Goal: Check status: Check status

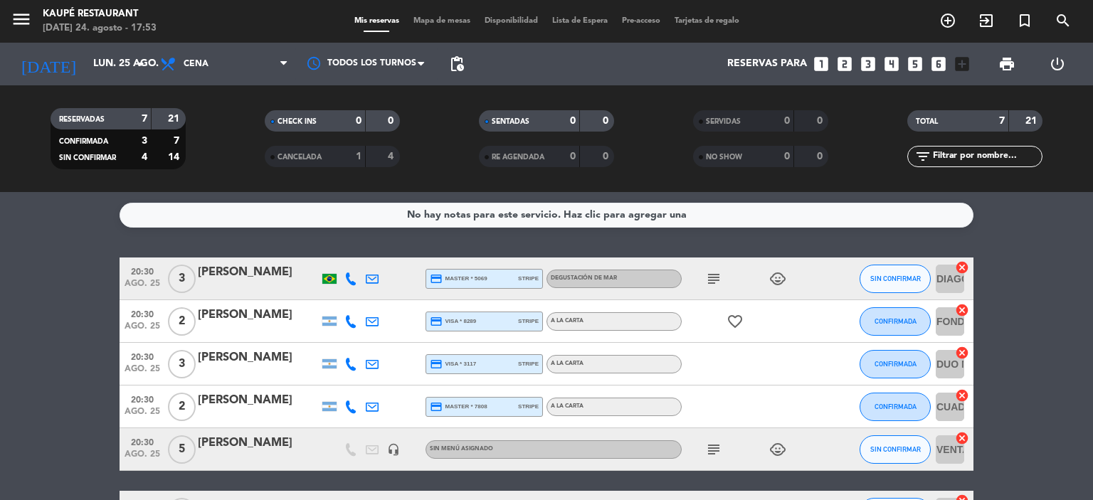
scroll to position [142, 0]
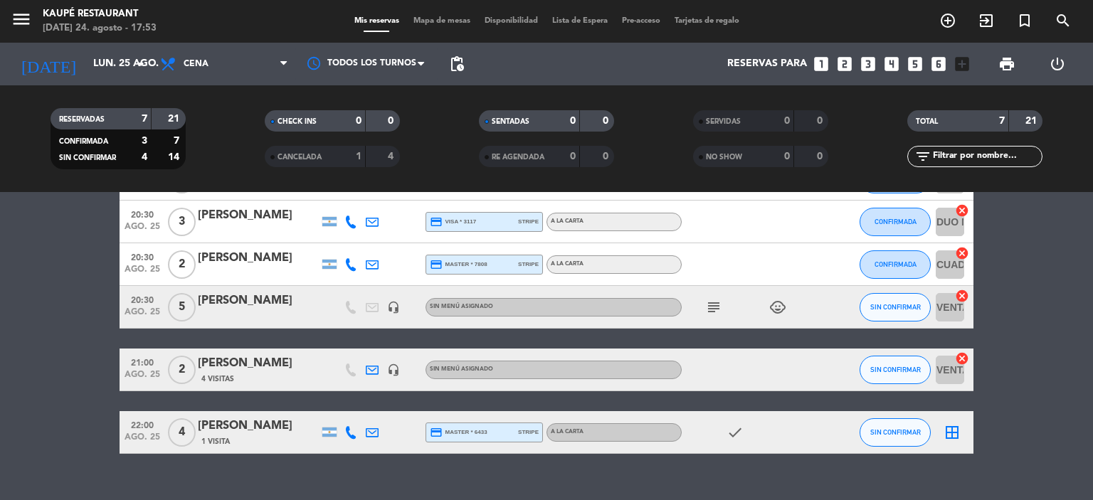
click at [372, 432] on icon at bounding box center [372, 432] width 13 height 13
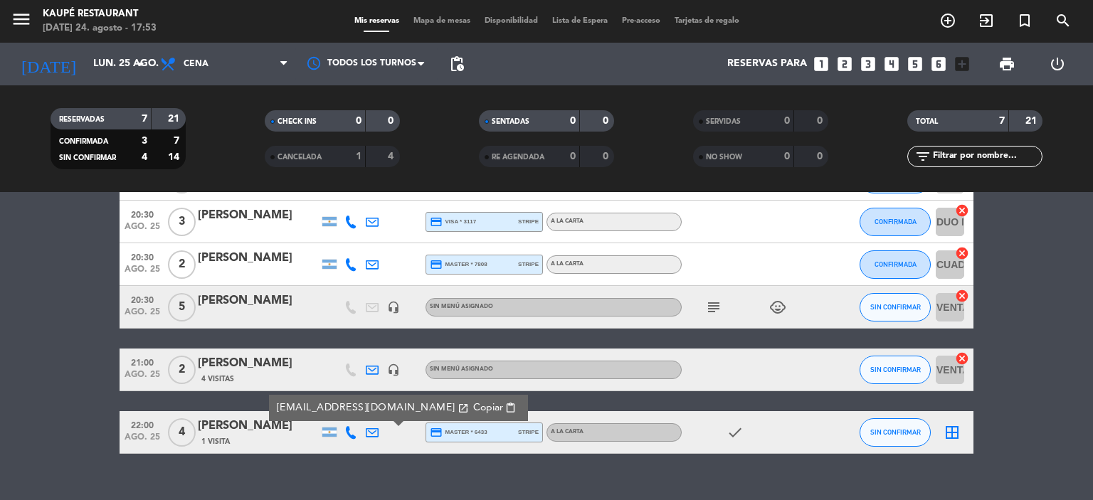
click at [0, 360] on bookings-row "20:30 [DATE] 3 [PERSON_NAME] credit_card master * 5069 stripe Degustación de Ma…" at bounding box center [546, 284] width 1093 height 339
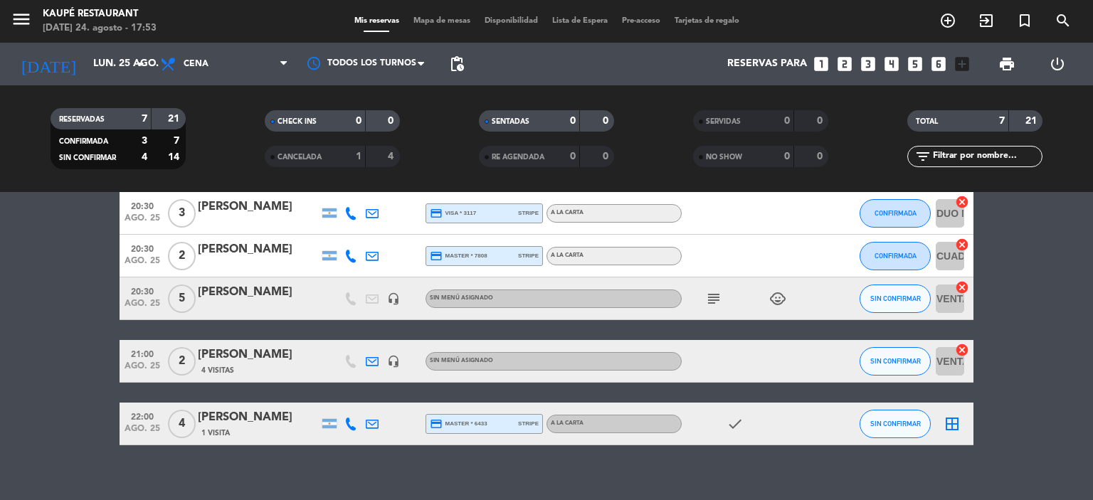
scroll to position [166, 0]
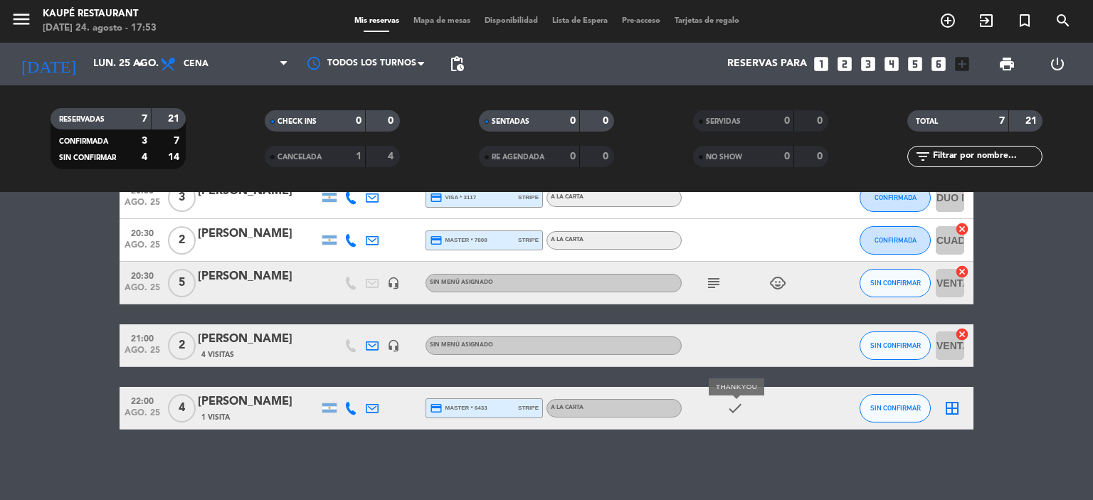
click at [731, 414] on icon "check" at bounding box center [734, 408] width 17 height 17
click at [734, 404] on icon "check" at bounding box center [734, 408] width 17 height 17
click at [4, 370] on bookings-row "20:30 [DATE] 3 [PERSON_NAME] credit_card master * 5069 stripe Degustación de Ma…" at bounding box center [546, 260] width 1093 height 339
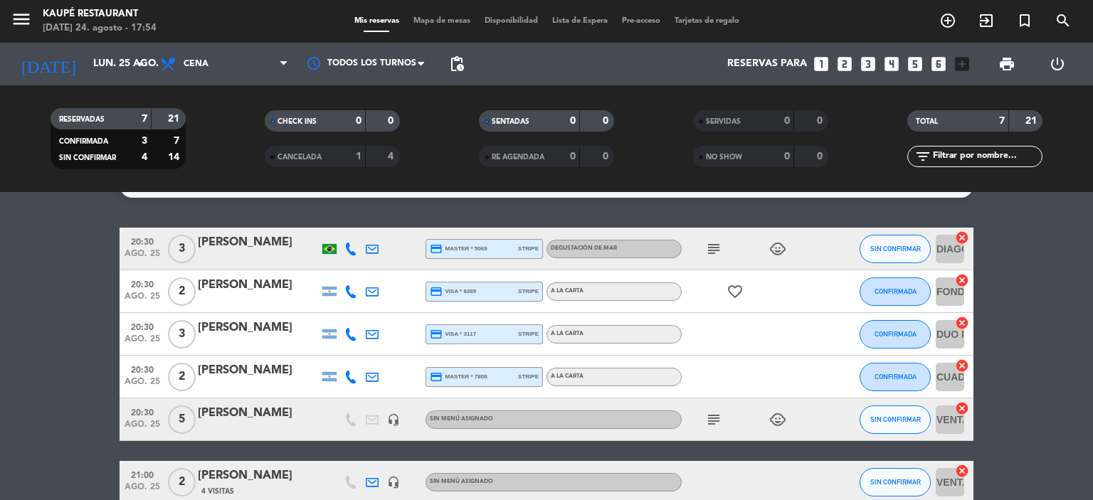
scroll to position [24, 0]
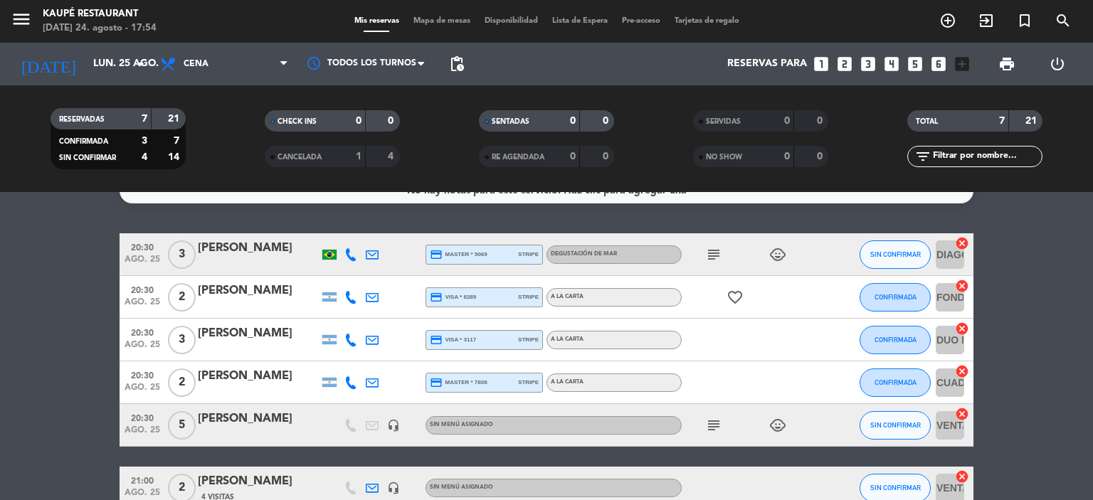
click at [778, 425] on icon "child_care" at bounding box center [777, 425] width 17 height 17
click at [26, 416] on bookings-row "20:30 [DATE] 3 [PERSON_NAME] credit_card master * 5069 stripe Degustación de Ma…" at bounding box center [546, 402] width 1093 height 339
click at [709, 425] on icon "subject" at bounding box center [713, 425] width 17 height 17
click at [46, 420] on bookings-row "20:30 [DATE] 3 [PERSON_NAME] credit_card master * 5069 stripe Degustación de Ma…" at bounding box center [546, 402] width 1093 height 339
click at [717, 425] on icon "subject" at bounding box center [713, 425] width 17 height 17
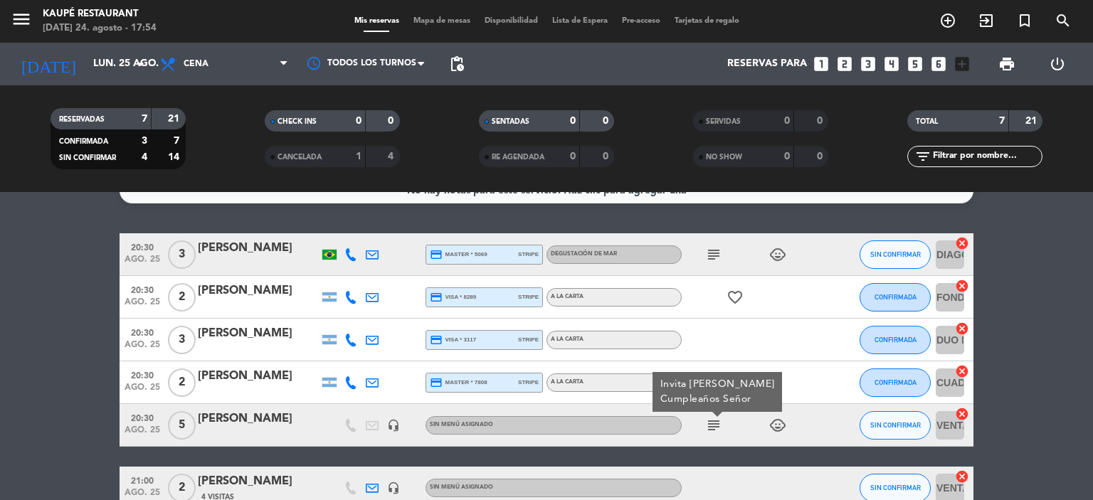
click at [0, 356] on bookings-row "20:30 [DATE] 3 [PERSON_NAME] credit_card master * 5069 stripe Degustación de Ma…" at bounding box center [546, 402] width 1093 height 339
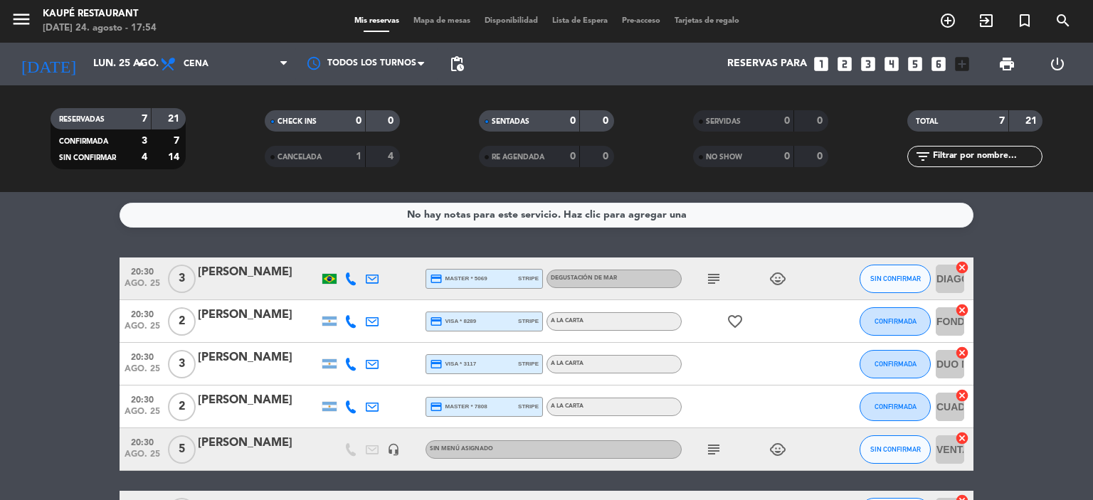
scroll to position [166, 0]
